Goal: Complete application form

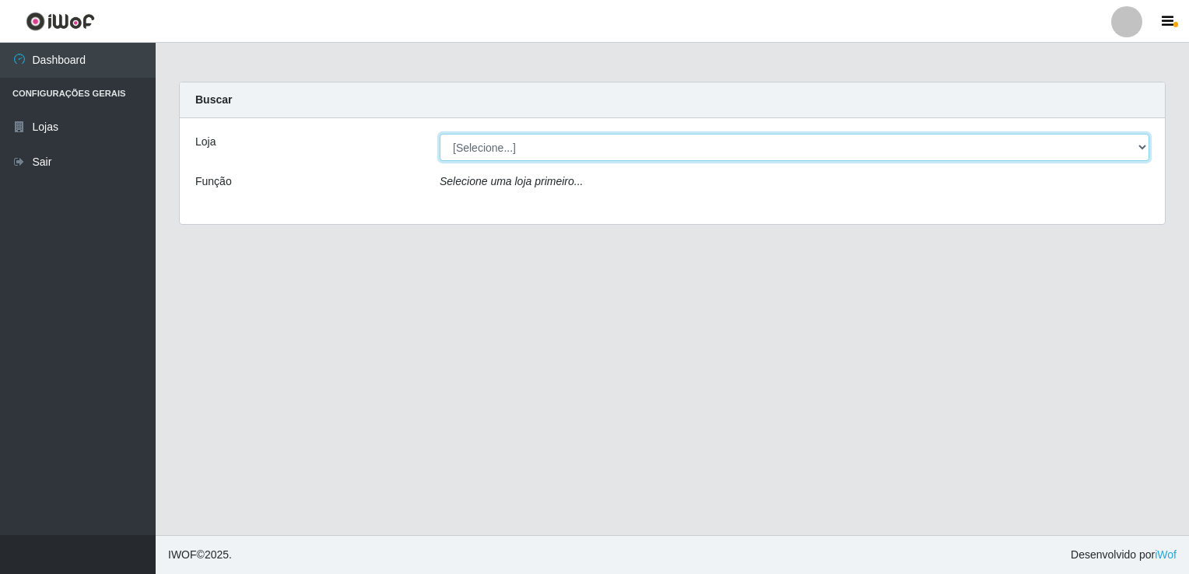
click at [598, 149] on select "[Selecione...] Bemais Supermercados - [GEOGRAPHIC_DATA]" at bounding box center [795, 147] width 710 height 27
click at [440, 134] on select "[Selecione...] Bemais Supermercados - [GEOGRAPHIC_DATA]" at bounding box center [795, 147] width 710 height 27
click at [642, 151] on select "[Selecione...] Bemais Supermercados - [GEOGRAPHIC_DATA]" at bounding box center [795, 147] width 710 height 27
select select "250"
click at [440, 134] on select "[Selecione...] Bemais Supermercados - [GEOGRAPHIC_DATA]" at bounding box center [795, 147] width 710 height 27
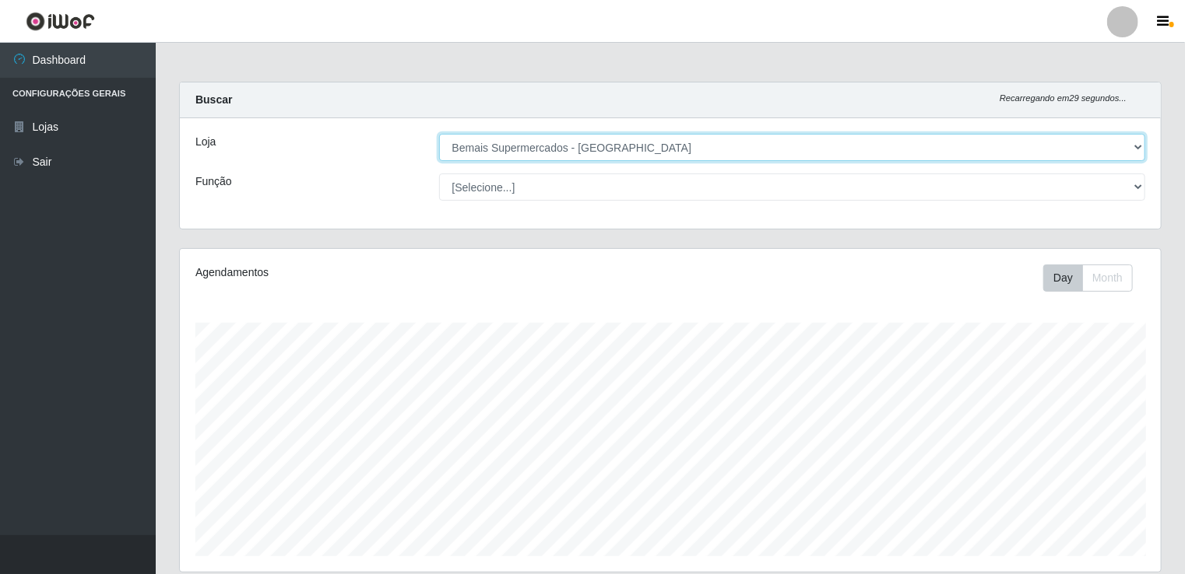
scroll to position [323, 981]
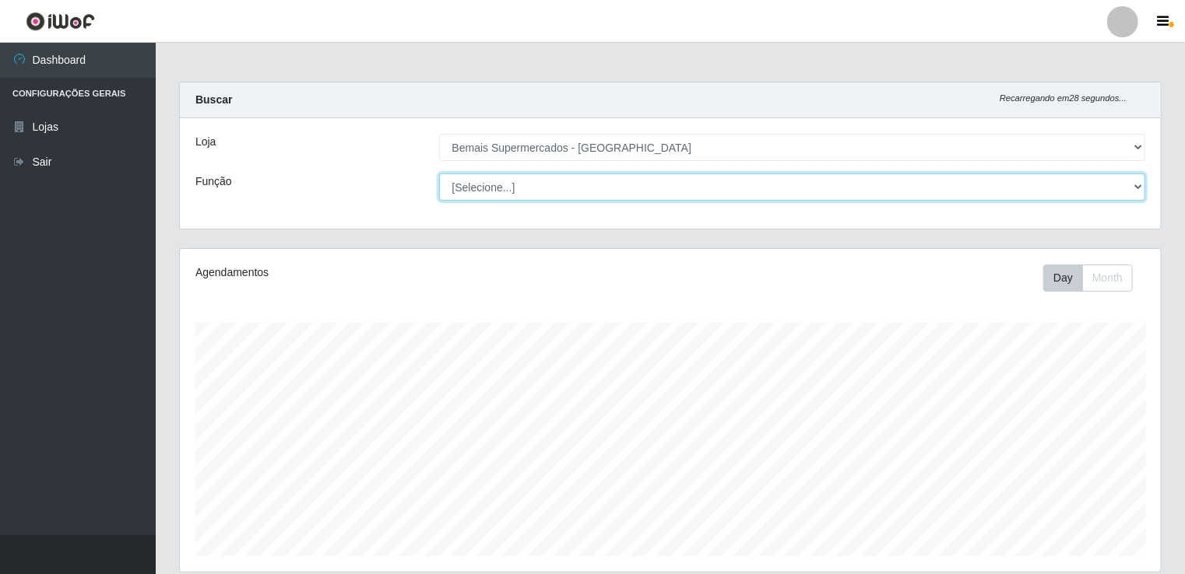
click at [797, 189] on select "[Selecione...] ASG ASG + ASG ++ Auxiliar de Estacionamento Auxiliar de Estacion…" at bounding box center [792, 187] width 707 height 27
select select "72"
click at [439, 174] on select "[Selecione...] ASG ASG + ASG ++ Auxiliar de Estacionamento Auxiliar de Estacion…" at bounding box center [792, 187] width 707 height 27
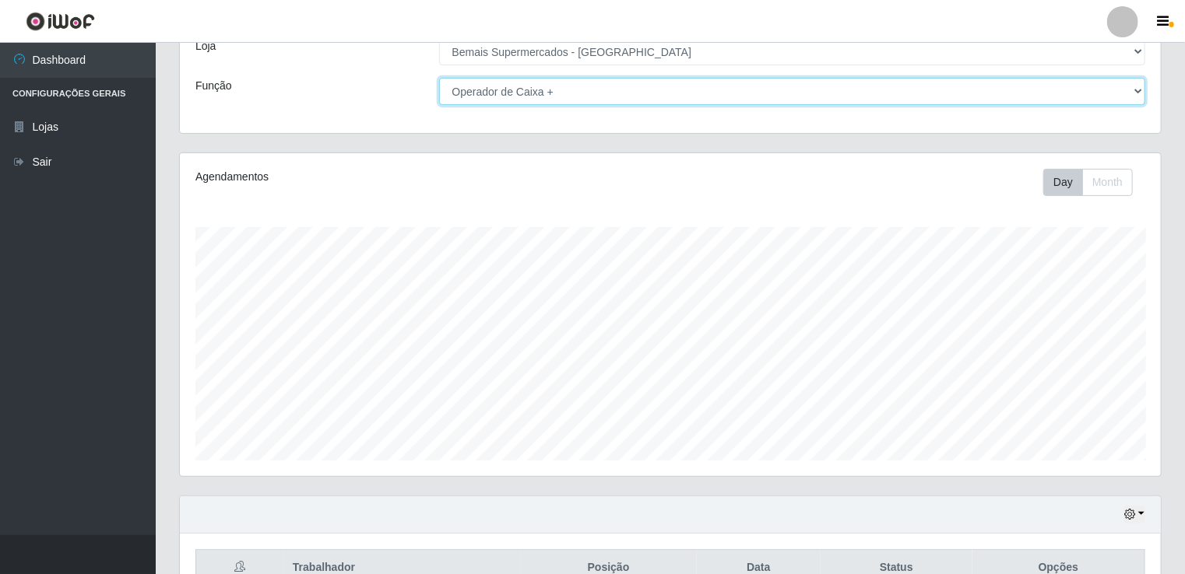
scroll to position [179, 0]
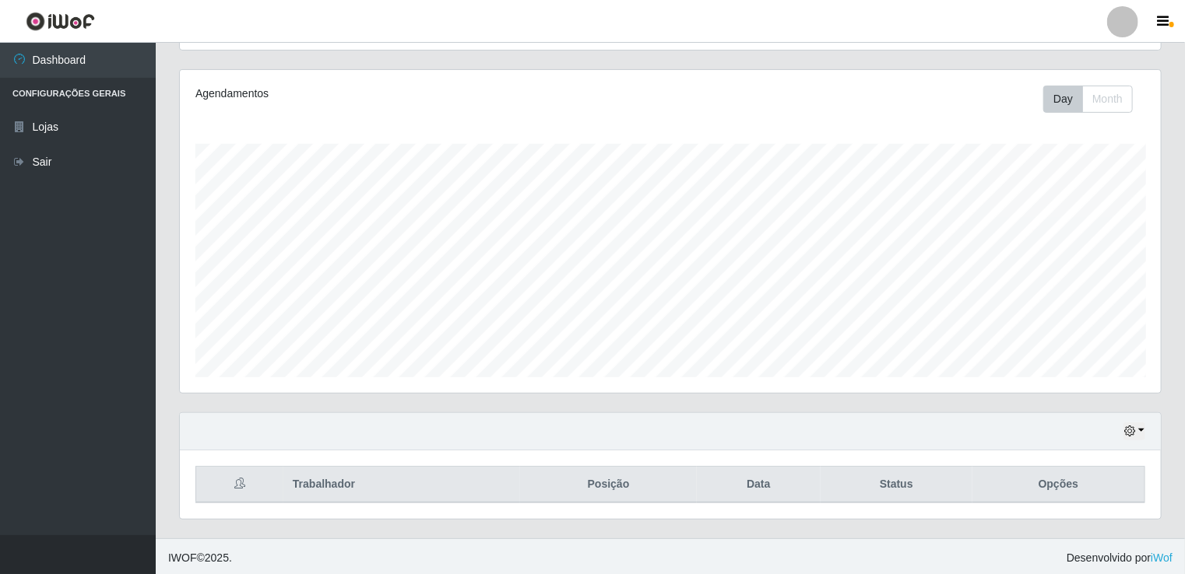
click at [1129, 439] on div "Hoje 1 dia 3 dias 1 Semana Não encerrados" at bounding box center [670, 431] width 981 height 37
click at [1135, 426] on icon "button" at bounding box center [1129, 431] width 11 height 11
click at [1115, 377] on button "1 Semana" at bounding box center [1082, 374] width 123 height 33
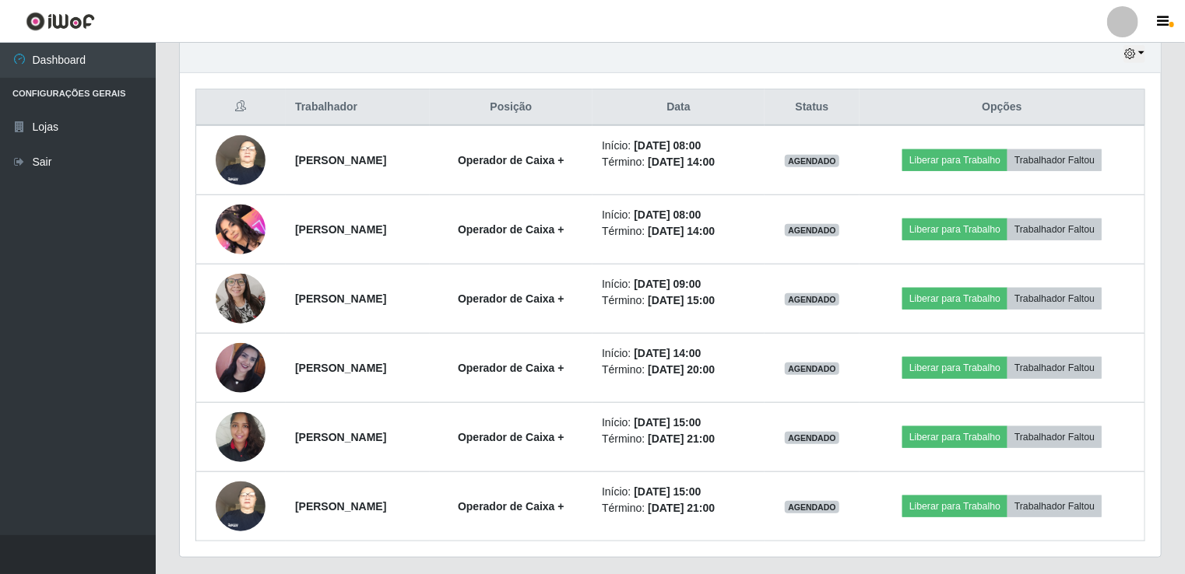
scroll to position [594, 0]
